Goal: Find contact information: Find contact information

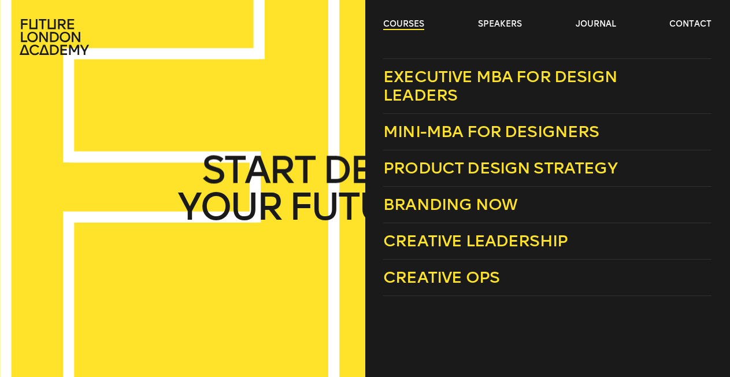
click at [414, 24] on link "courses" at bounding box center [403, 24] width 41 height 12
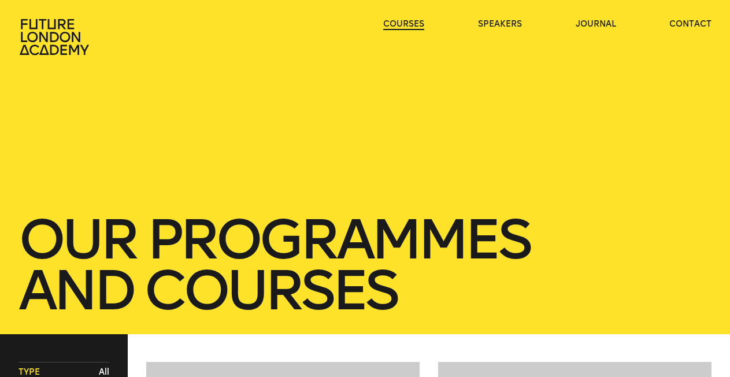
click at [413, 24] on link "courses" at bounding box center [403, 24] width 41 height 12
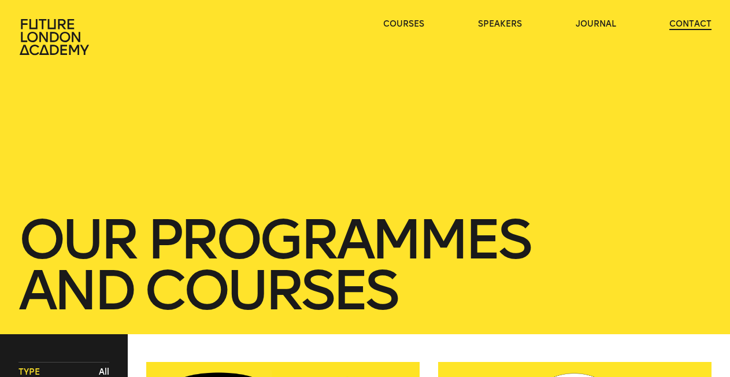
drag, startPoint x: 691, startPoint y: 11, endPoint x: 692, endPoint y: 20, distance: 8.7
click at [691, 13] on header "courses speakers journal contact" at bounding box center [365, 27] width 730 height 55
click at [692, 21] on link "contact" at bounding box center [690, 24] width 42 height 12
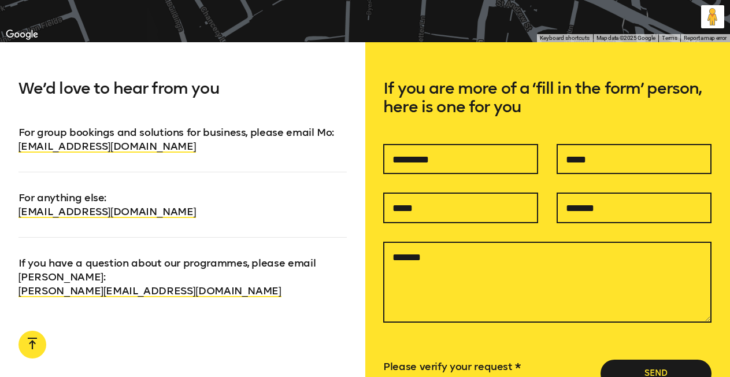
scroll to position [672, 0]
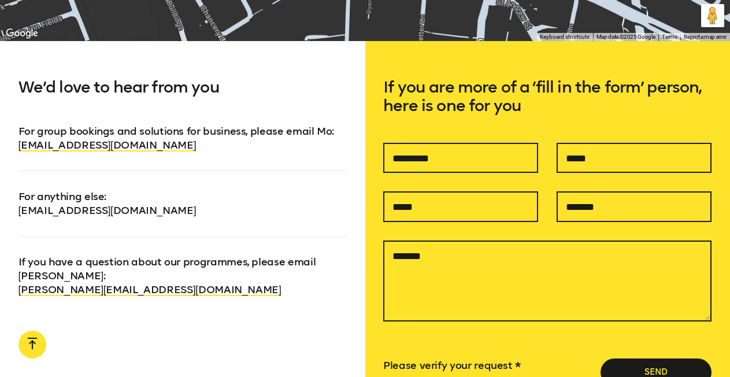
drag, startPoint x: 200, startPoint y: 209, endPoint x: 19, endPoint y: 216, distance: 181.0
click at [19, 216] on p "For anything else : [EMAIL_ADDRESS][DOMAIN_NAME]" at bounding box center [182, 193] width 328 height 47
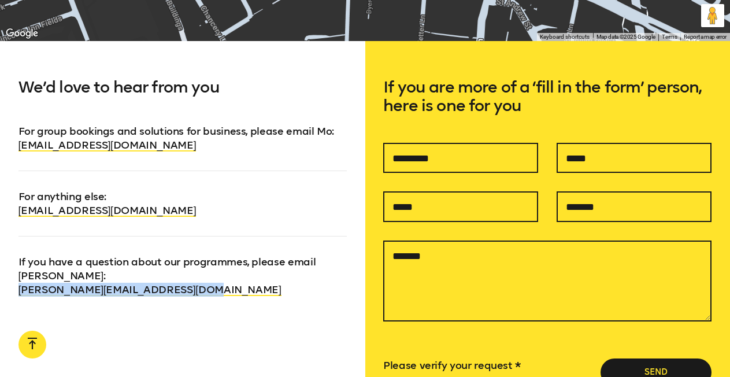
drag, startPoint x: 194, startPoint y: 292, endPoint x: 6, endPoint y: 286, distance: 187.9
click at [6, 286] on div "We’d love to hear from you For group bookings and solutions for business, pleas…" at bounding box center [182, 269] width 365 height 457
copy link "[PERSON_NAME][EMAIL_ADDRESS][DOMAIN_NAME]"
